Goal: Transaction & Acquisition: Purchase product/service

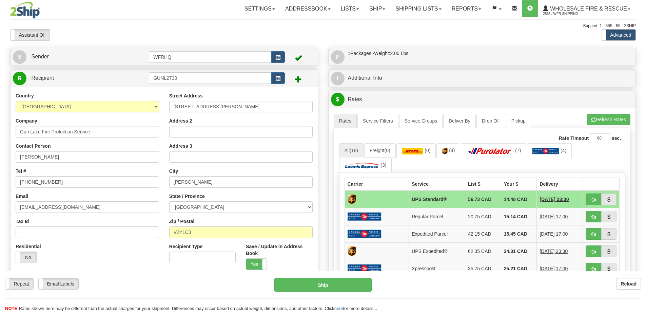
select select "BC"
click at [620, 284] on button "Reload" at bounding box center [629, 284] width 25 height 12
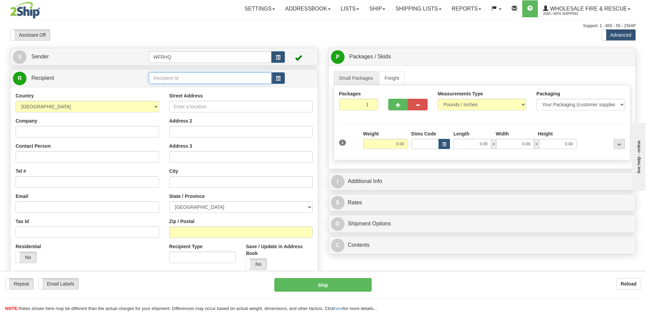
click at [212, 81] on input "text" at bounding box center [210, 78] width 123 height 12
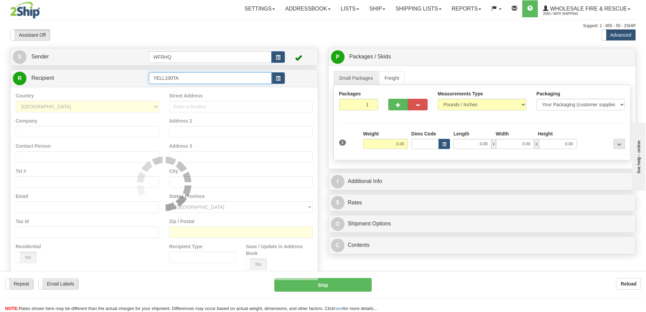
type input "YELL100TA"
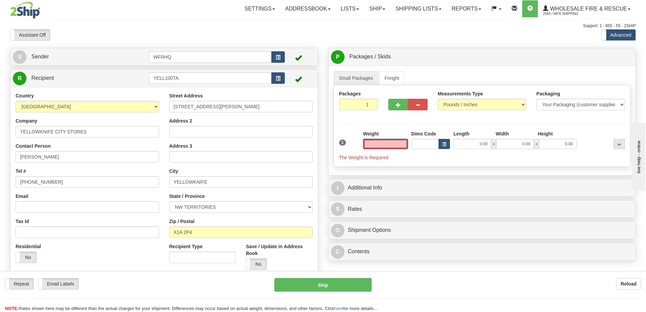
click at [393, 146] on input "text" at bounding box center [385, 144] width 45 height 10
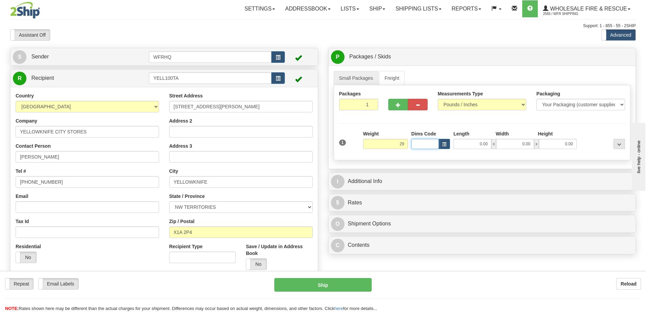
type input "29.00"
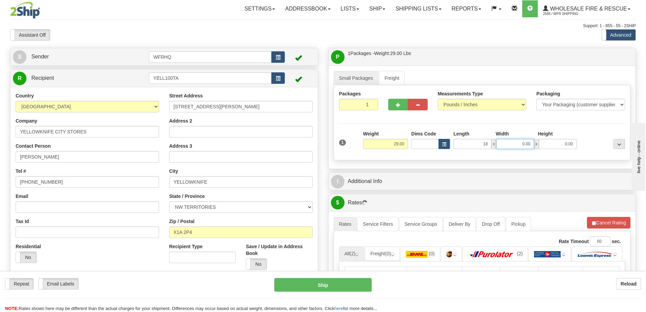
type input "18.00"
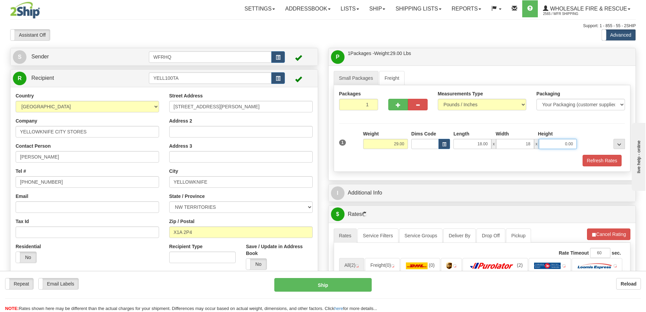
type input "18.00"
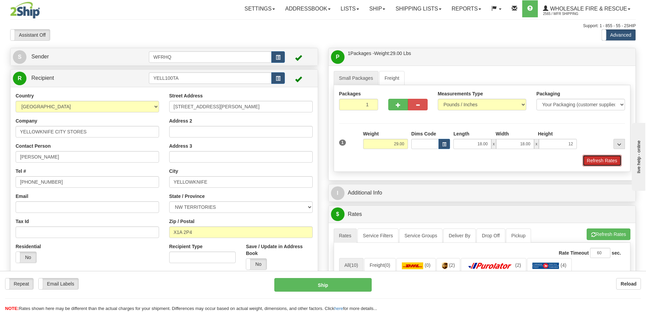
type input "12.00"
click at [615, 160] on button "Refresh Rates" at bounding box center [602, 161] width 39 height 12
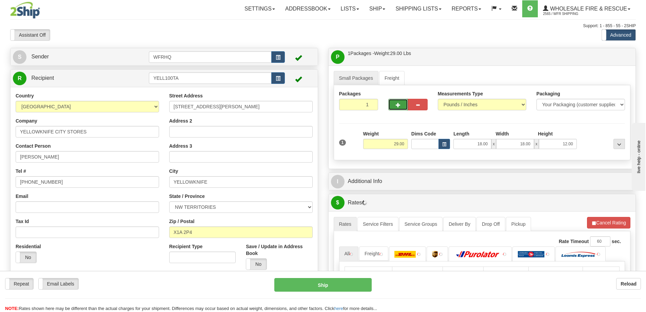
click at [391, 105] on button "button" at bounding box center [399, 105] width 20 height 12
radio input "true"
type input "2"
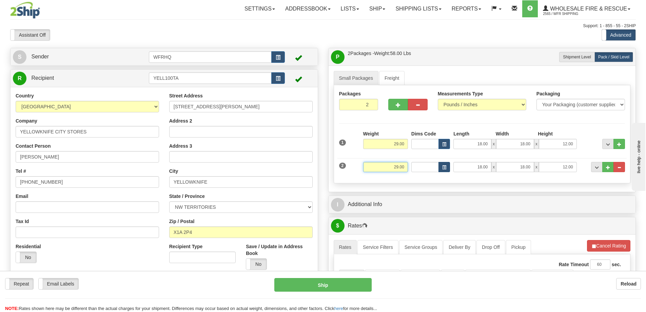
drag, startPoint x: 403, startPoint y: 165, endPoint x: 450, endPoint y: 169, distance: 47.3
click at [450, 169] on div "2 Weight 29.00 Dims Code Length Width Height" at bounding box center [483, 166] width 290 height 23
type input "18.00"
type input "24.00"
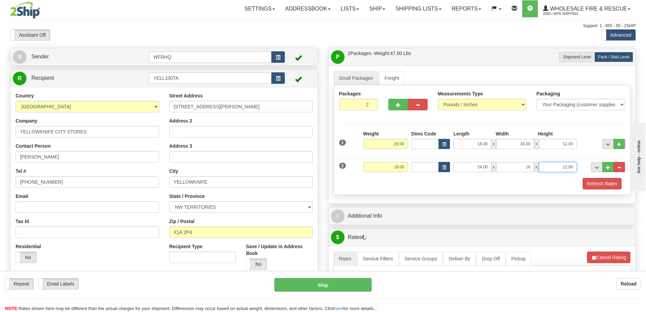
type input "16.00"
type input "9.00"
click at [601, 186] on button "Refresh Rates" at bounding box center [602, 184] width 39 height 12
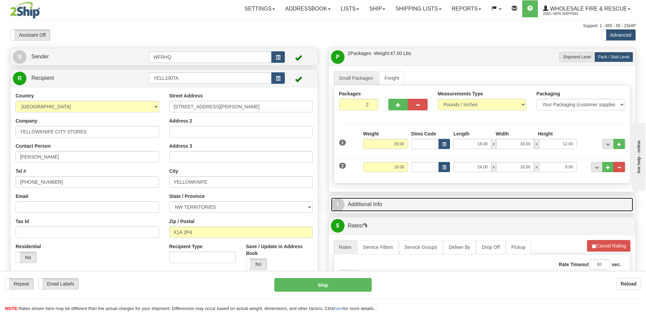
click at [499, 198] on link "I Additional Info" at bounding box center [482, 204] width 303 height 14
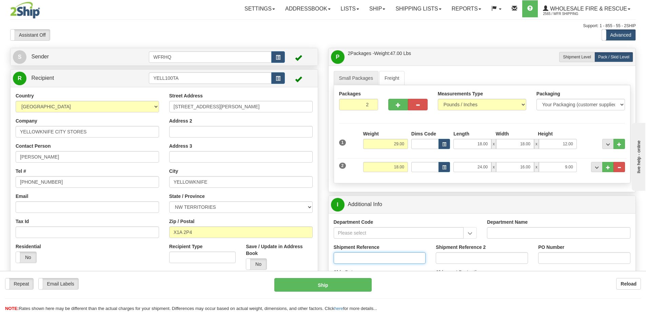
click at [353, 263] on input "Shipment Reference" at bounding box center [380, 258] width 92 height 12
type input "S46739-31073, S46171-30837"
type input "TIC - Loaner, Christian Bittrolff"
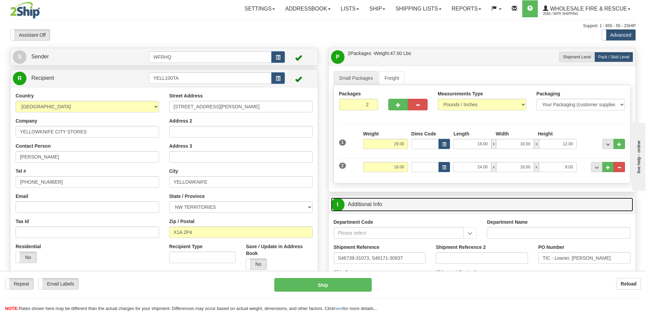
click at [428, 200] on link "I Additional Info" at bounding box center [482, 204] width 303 height 14
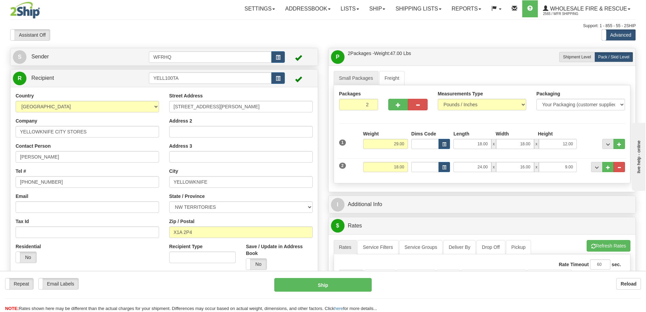
click at [460, 48] on div at bounding box center [482, 48] width 318 height 0
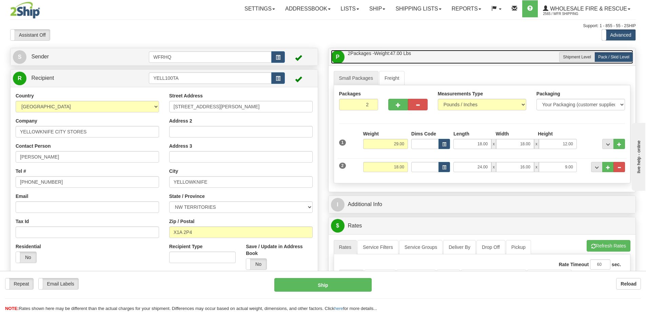
click at [460, 52] on link "P Packages / Skids 2 Packages - Weight: 47.00 Lbs 1 Skids - Weight: 0.00 Lbs" at bounding box center [482, 57] width 303 height 14
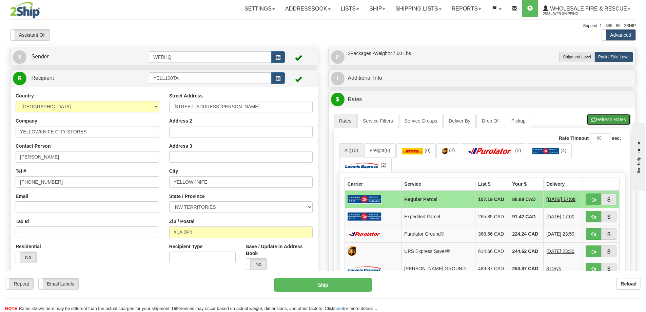
click at [608, 115] on button "Refresh Rates" at bounding box center [609, 120] width 44 height 12
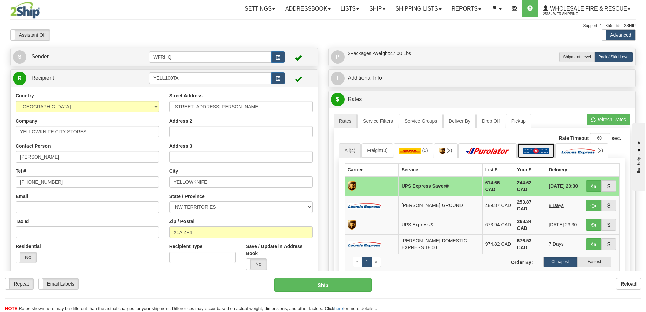
click at [546, 153] on img at bounding box center [536, 151] width 27 height 7
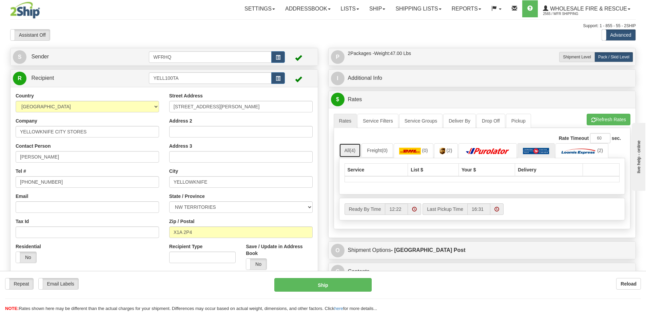
click at [352, 155] on link "All (4)" at bounding box center [350, 150] width 22 height 14
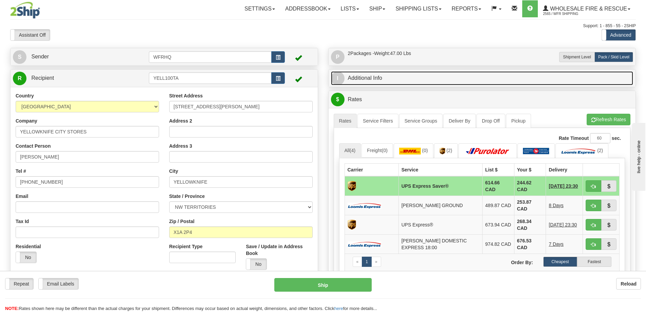
click at [395, 77] on link "I Additional Info" at bounding box center [482, 78] width 303 height 14
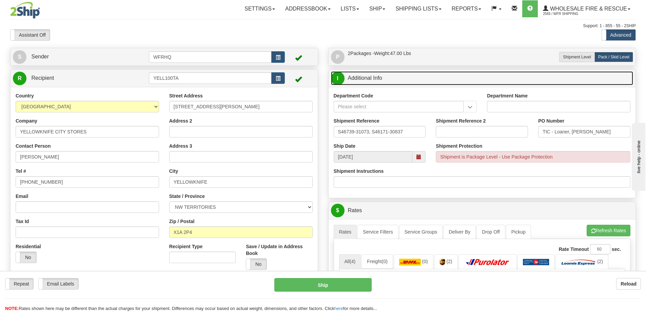
click at [420, 153] on span at bounding box center [419, 157] width 13 height 12
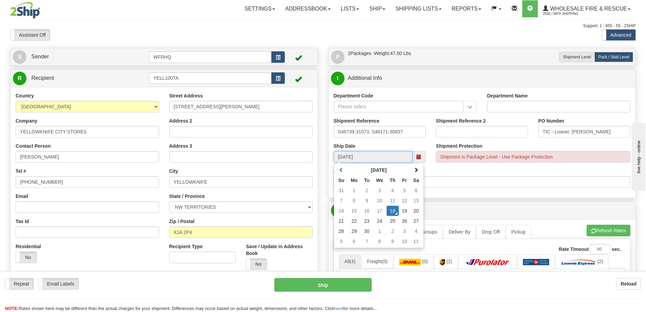
click at [382, 210] on td "17" at bounding box center [380, 211] width 14 height 10
click at [406, 211] on td "19" at bounding box center [405, 211] width 12 height 10
type input "10:00"
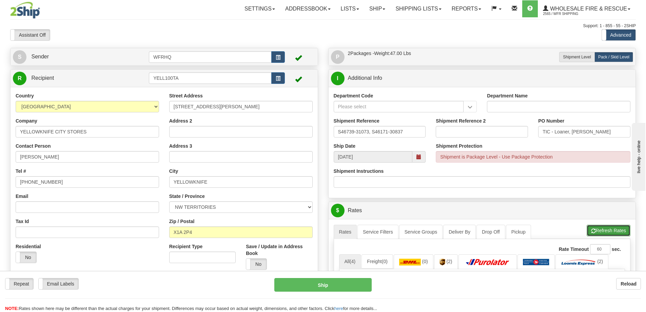
click at [612, 233] on button "Refresh Rates" at bounding box center [609, 231] width 44 height 12
click at [420, 157] on span at bounding box center [419, 156] width 5 height 5
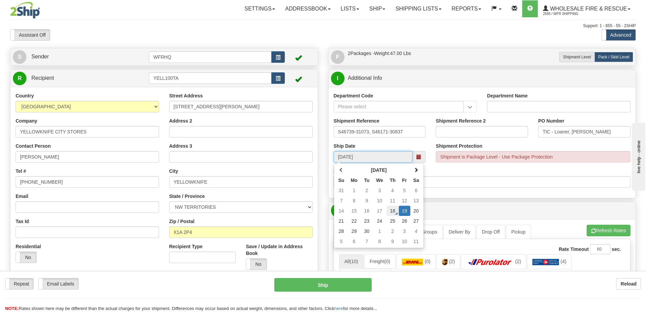
click at [392, 208] on td "18" at bounding box center [393, 211] width 12 height 10
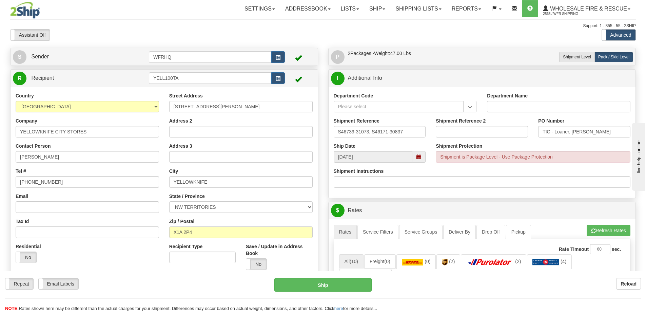
type input "[DATE]"
click at [597, 229] on button "Refresh Rates" at bounding box center [609, 231] width 44 height 12
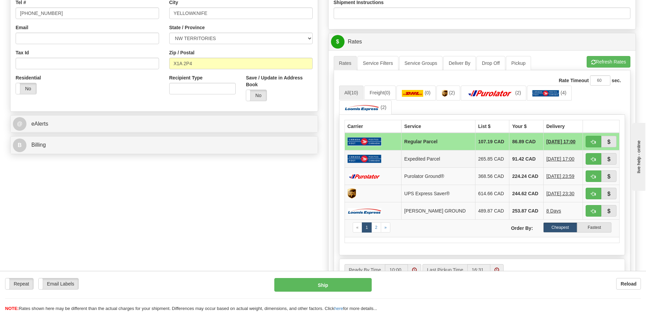
scroll to position [170, 0]
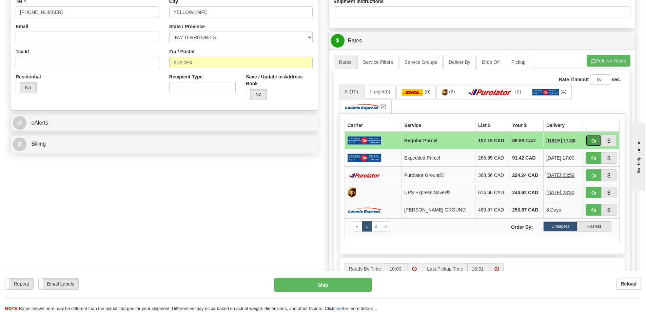
click at [594, 143] on span "button" at bounding box center [593, 141] width 5 height 4
type input "DOM.RP"
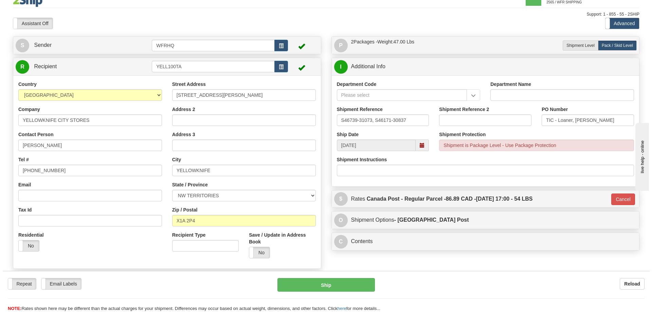
scroll to position [0, 0]
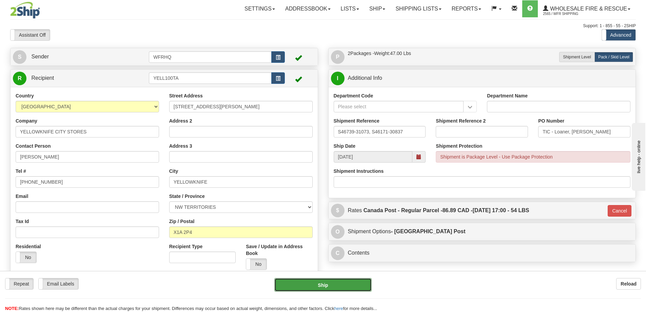
click at [333, 282] on button "Ship" at bounding box center [323, 285] width 97 height 14
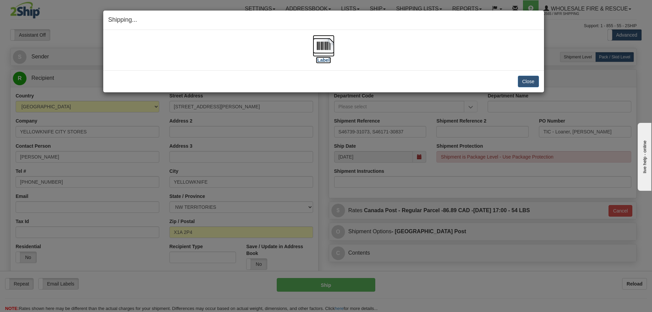
click at [324, 46] on img at bounding box center [324, 46] width 22 height 22
